Goal: Check status: Check status

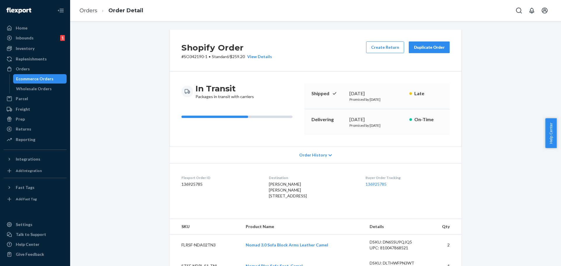
scroll to position [813, 0]
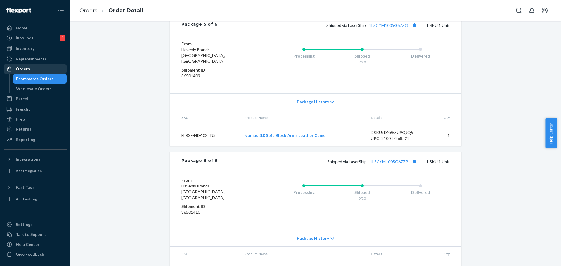
click at [37, 72] on div "Orders" at bounding box center [35, 69] width 62 height 8
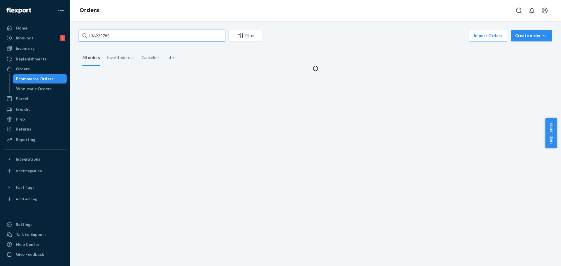
click at [91, 37] on input "136925785" at bounding box center [152, 36] width 146 height 12
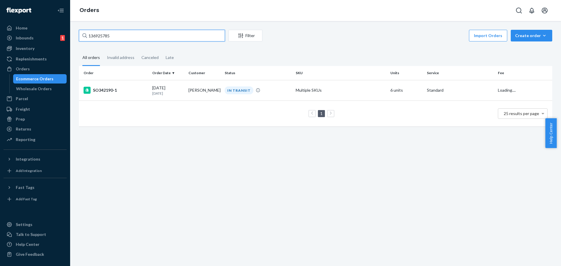
click at [91, 37] on input "136925785" at bounding box center [152, 36] width 146 height 12
paste input "47238"
type input "136947238"
click at [239, 89] on div "IN TRANSIT" at bounding box center [239, 91] width 29 height 8
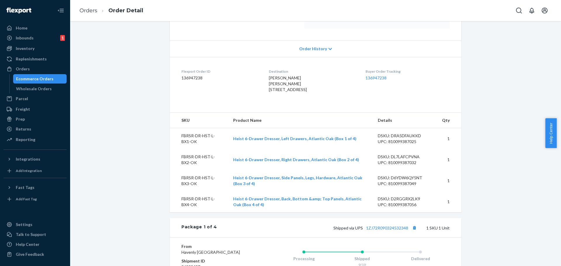
scroll to position [117, 0]
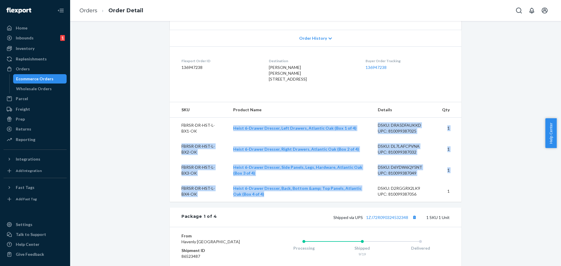
copy tbody "Heist 6-Drawer Dresser, Left Drawers, Atlantic Oak (Box 1 of 4) DSKU: DRA5DFAUK…"
drag, startPoint x: 257, startPoint y: 208, endPoint x: 232, endPoint y: 142, distance: 70.1
click at [232, 142] on tbody "FBRSR-DR-HST-L-BX1-OK Heist 6-Drawer Dresser, Left Drawers, Atlantic Oak (Box 1…" at bounding box center [316, 160] width 292 height 84
